Goal: Check status: Check status

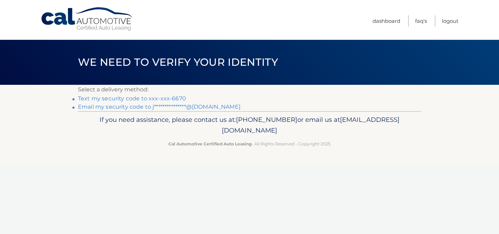
click at [120, 107] on link "**********" at bounding box center [159, 107] width 162 height 7
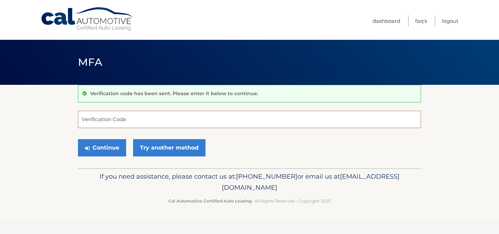
click at [108, 119] on input "Verification Code" at bounding box center [249, 119] width 343 height 17
paste input "758538"
type input "758538"
click at [96, 152] on button "Continue" at bounding box center [102, 147] width 48 height 17
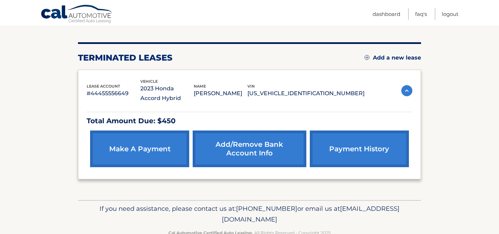
scroll to position [92, 0]
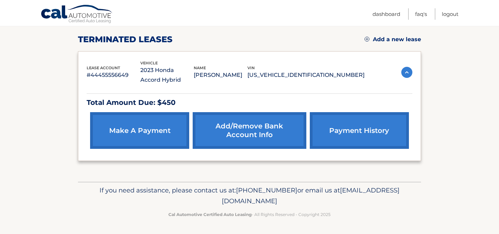
click at [353, 133] on link "payment history" at bounding box center [359, 130] width 99 height 37
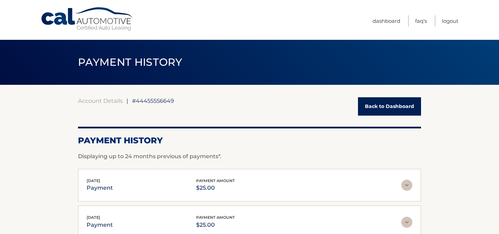
click at [378, 109] on link "Back to Dashboard" at bounding box center [389, 106] width 63 height 18
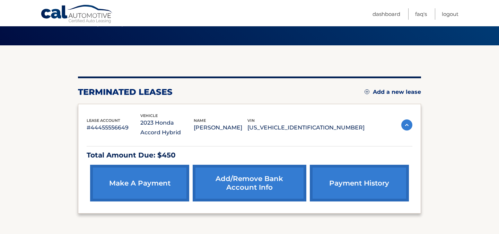
scroll to position [41, 0]
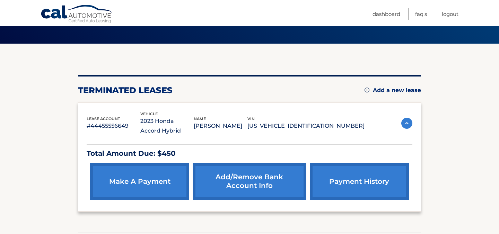
click at [408, 123] on img at bounding box center [406, 123] width 11 height 11
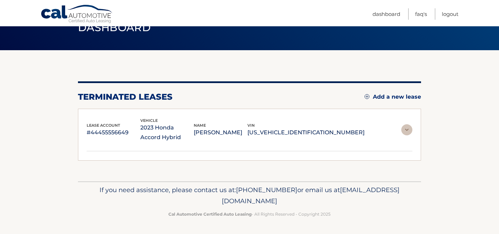
scroll to position [25, 0]
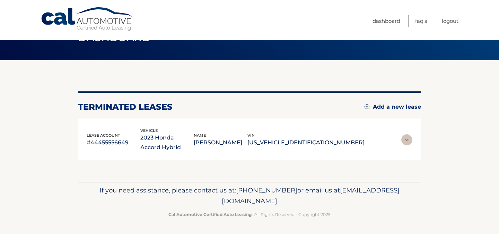
click at [408, 123] on div "lease account #44455556649 vehicle 2023 Honda Accord Hybrid name JULIAN TAPASCO…" at bounding box center [249, 140] width 343 height 43
click at [409, 136] on img at bounding box center [406, 139] width 11 height 11
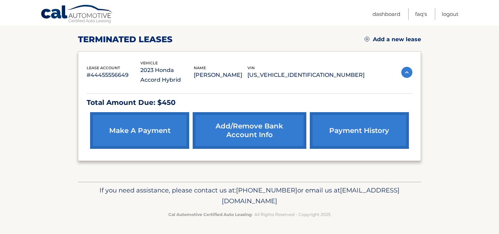
scroll to position [0, 0]
